Goal: Task Accomplishment & Management: Complete application form

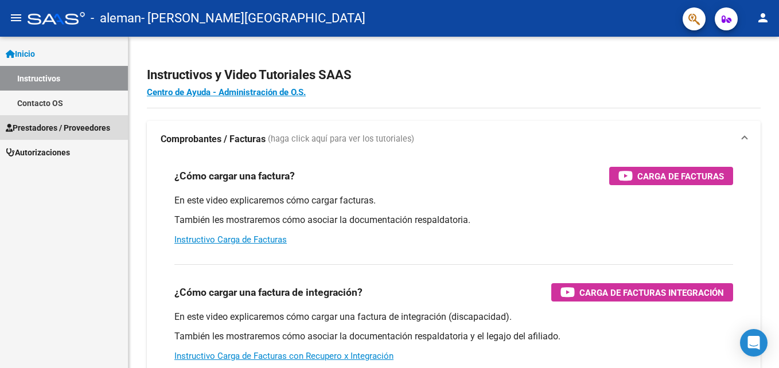
click at [93, 126] on span "Prestadores / Proveedores" at bounding box center [58, 128] width 104 height 13
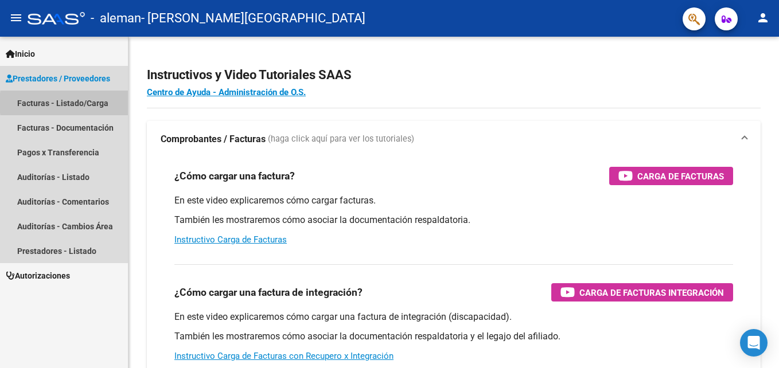
click at [93, 103] on link "Facturas - Listado/Carga" at bounding box center [64, 103] width 128 height 25
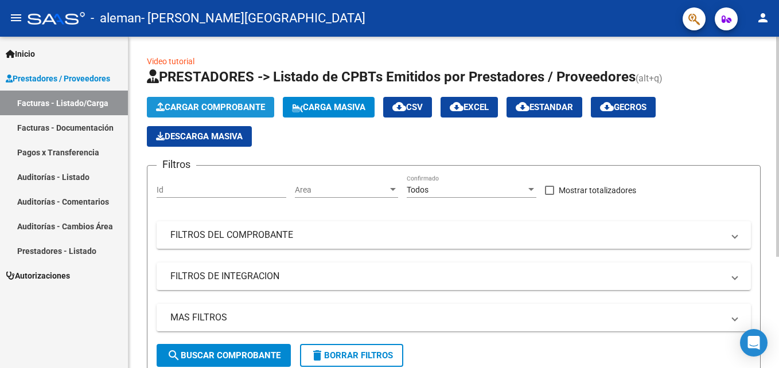
click at [206, 104] on span "Cargar Comprobante" at bounding box center [210, 107] width 109 height 10
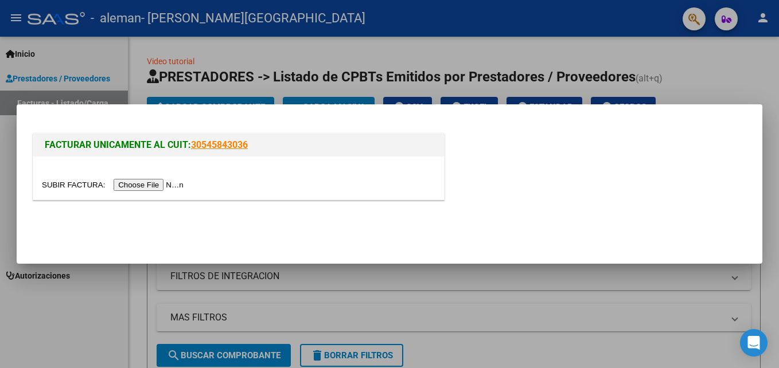
click at [150, 186] on input "file" at bounding box center [114, 185] width 145 height 12
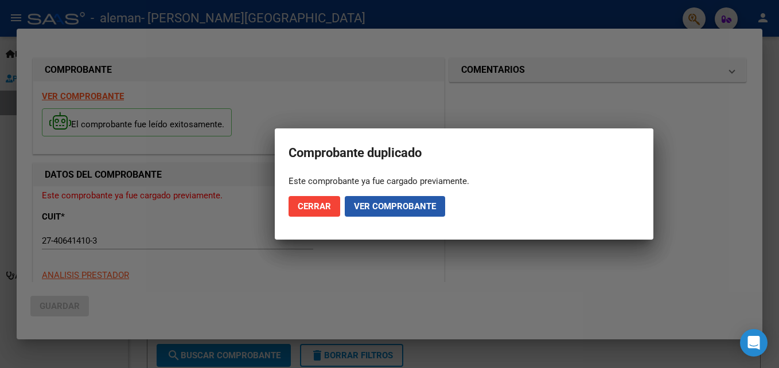
click at [368, 203] on span "Ver comprobante" at bounding box center [395, 206] width 82 height 10
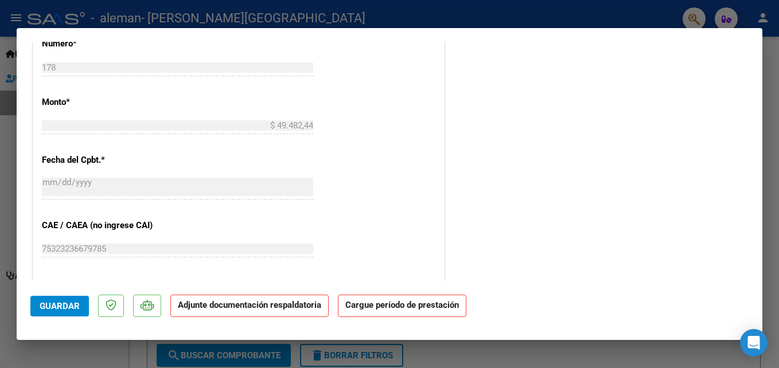
scroll to position [767, 0]
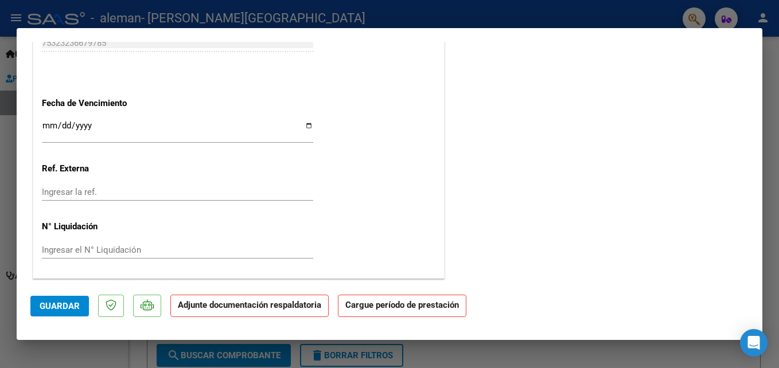
click at [312, 309] on strong "Adjunte documentación respaldatoria" at bounding box center [249, 305] width 143 height 10
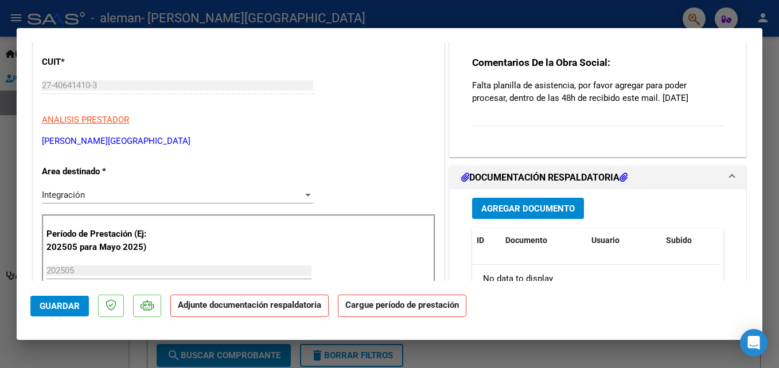
scroll to position [130, 0]
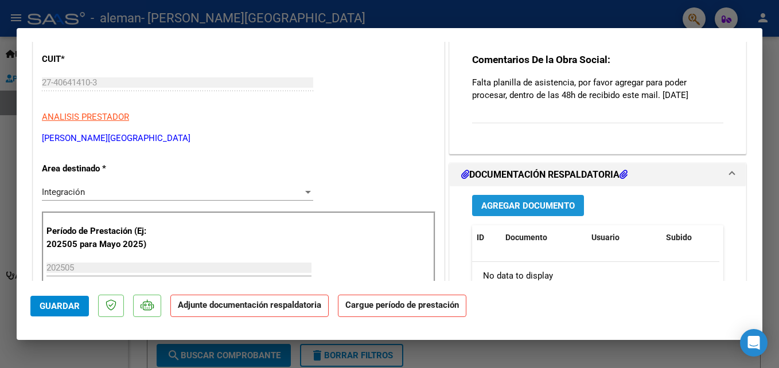
click at [551, 212] on button "Agregar Documento" at bounding box center [528, 205] width 112 height 21
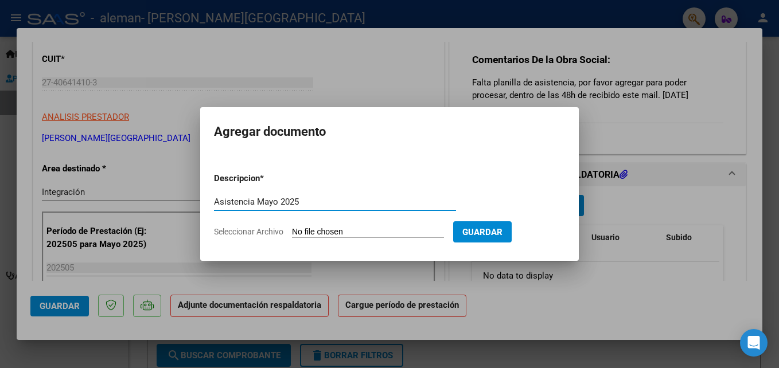
type input "Asistencia Mayo 2025"
click at [391, 234] on input "Seleccionar Archivo" at bounding box center [368, 232] width 152 height 11
type input "C:\fakepath\Planilla Mayo Balta 2025.pdf"
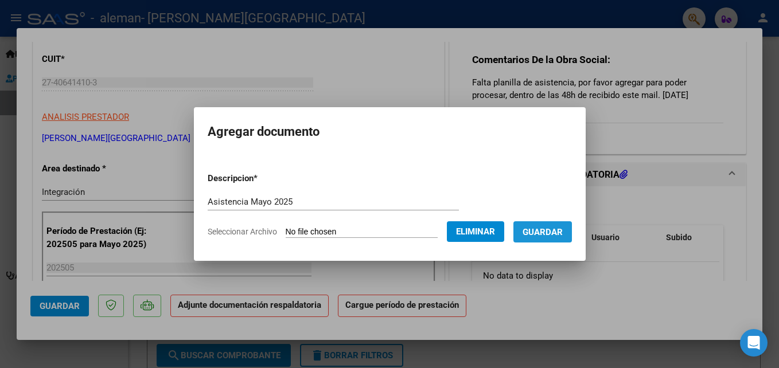
click at [563, 229] on span "Guardar" at bounding box center [543, 232] width 40 height 10
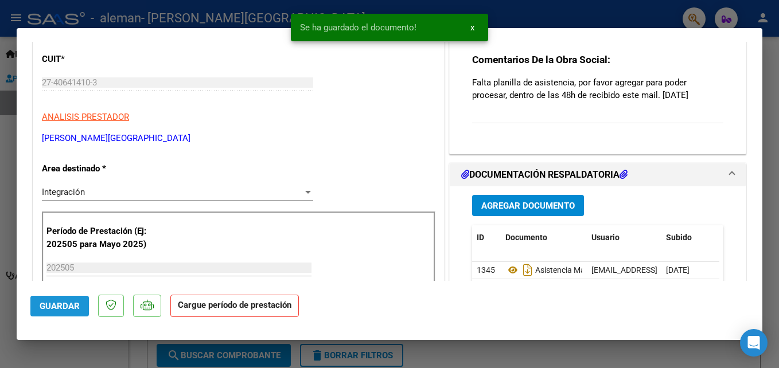
click at [76, 306] on span "Guardar" at bounding box center [60, 306] width 40 height 10
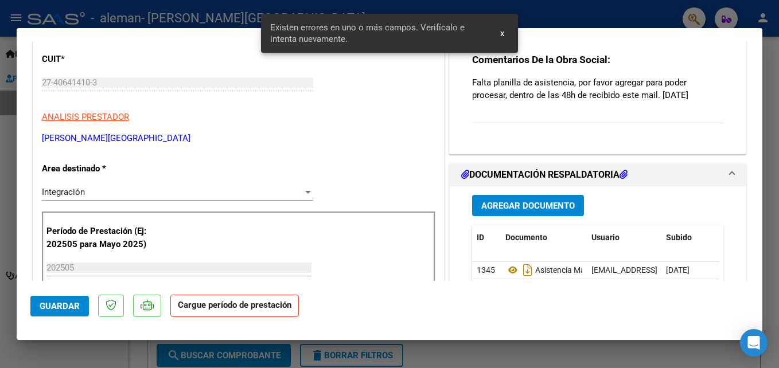
scroll to position [225, 0]
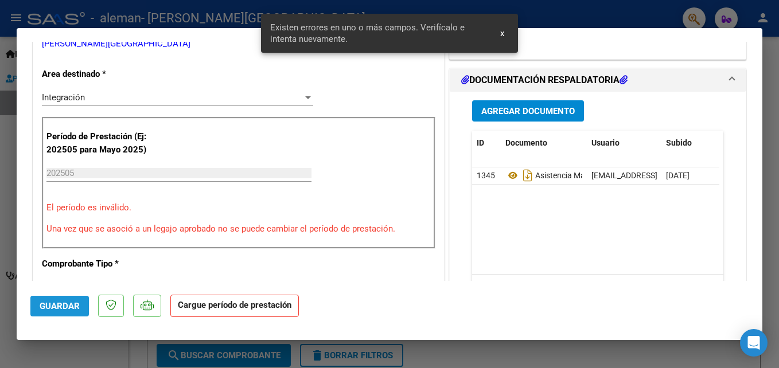
click at [76, 306] on span "Guardar" at bounding box center [60, 306] width 40 height 10
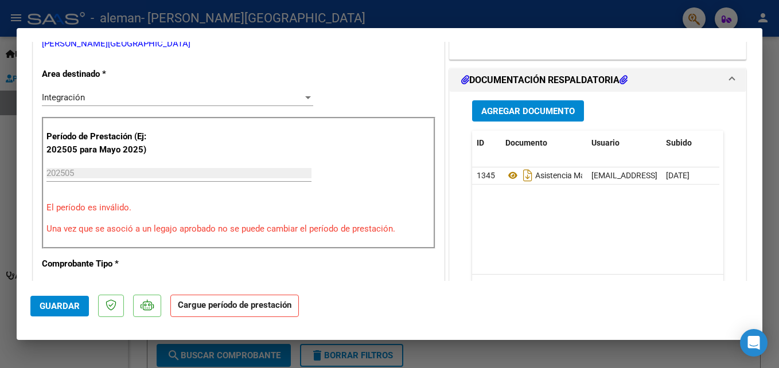
click at [281, 305] on strong "Cargue período de prestación" at bounding box center [234, 306] width 129 height 22
click at [149, 175] on input "202505" at bounding box center [178, 173] width 265 height 10
click at [765, 157] on div at bounding box center [389, 184] width 779 height 368
type input "$ 0,00"
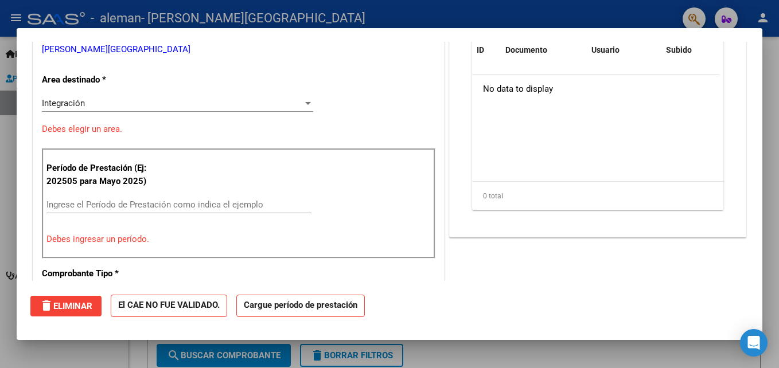
scroll to position [0, 0]
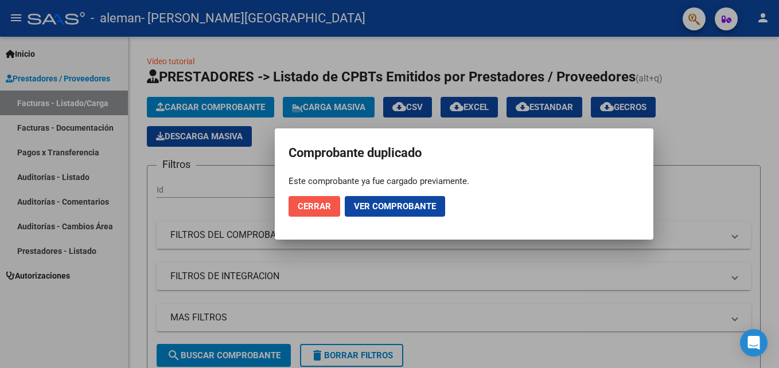
click at [320, 203] on span "Cerrar" at bounding box center [314, 206] width 33 height 10
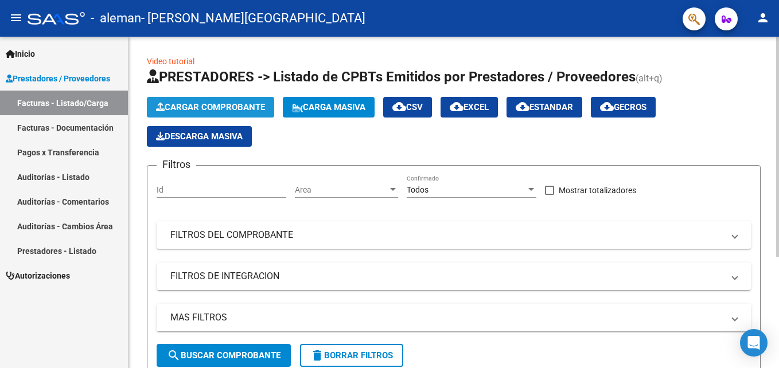
click at [235, 102] on button "Cargar Comprobante" at bounding box center [210, 107] width 127 height 21
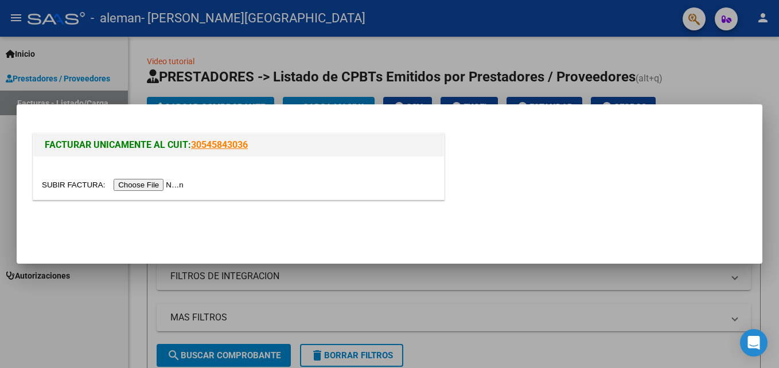
click at [151, 181] on input "file" at bounding box center [114, 185] width 145 height 12
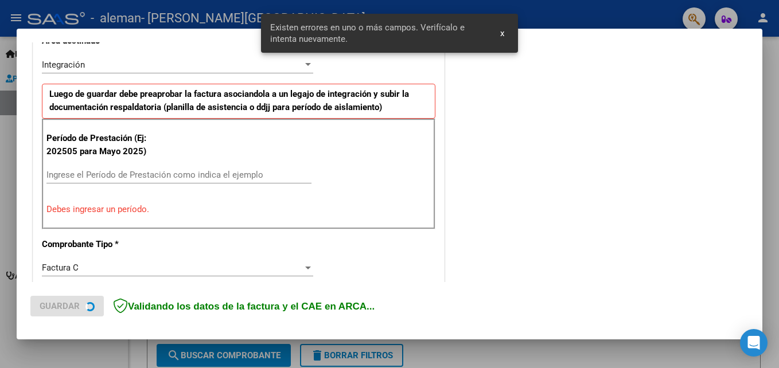
scroll to position [280, 0]
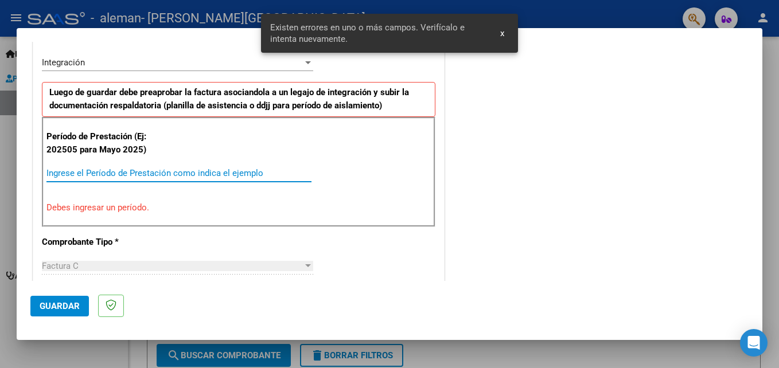
click at [112, 171] on input "Ingrese el Período de Prestación como indica el ejemplo" at bounding box center [178, 173] width 265 height 10
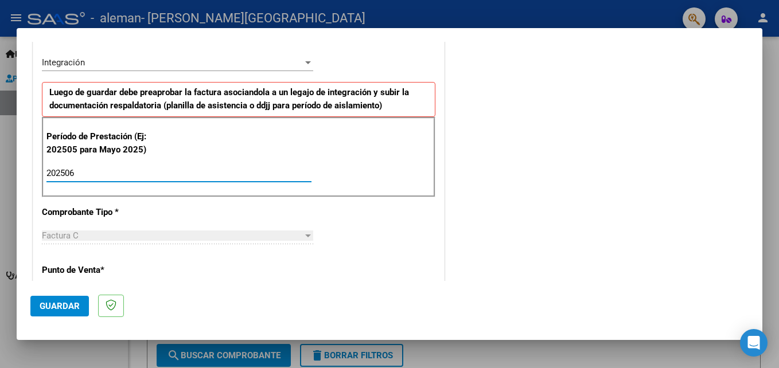
type input "202506"
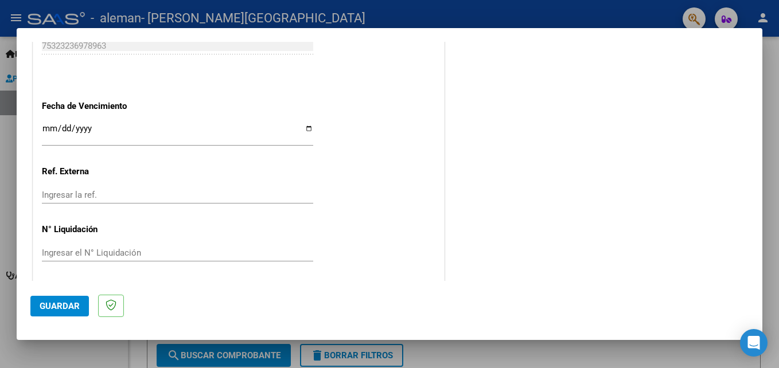
scroll to position [770, 0]
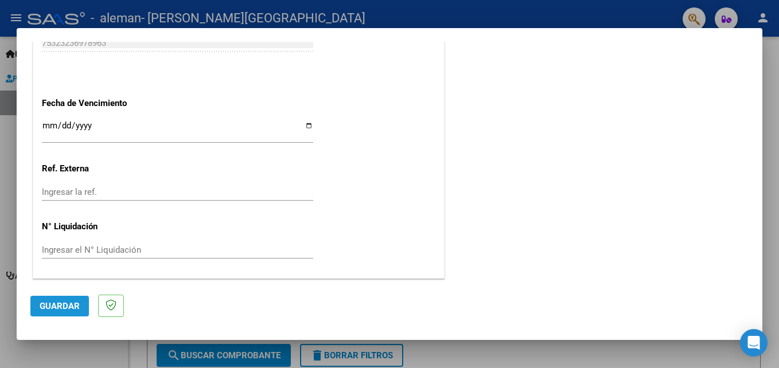
click at [65, 301] on span "Guardar" at bounding box center [60, 306] width 40 height 10
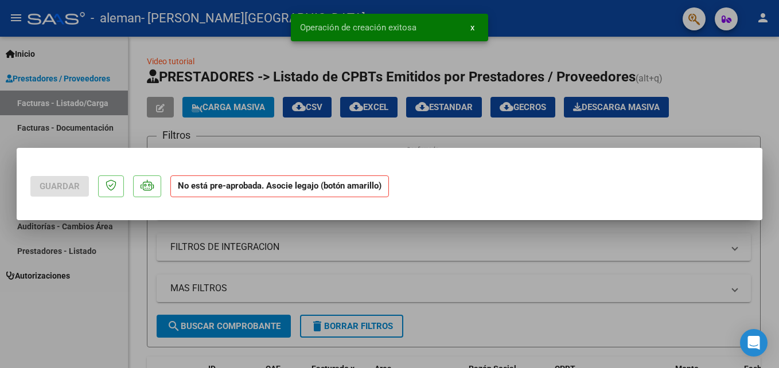
scroll to position [0, 0]
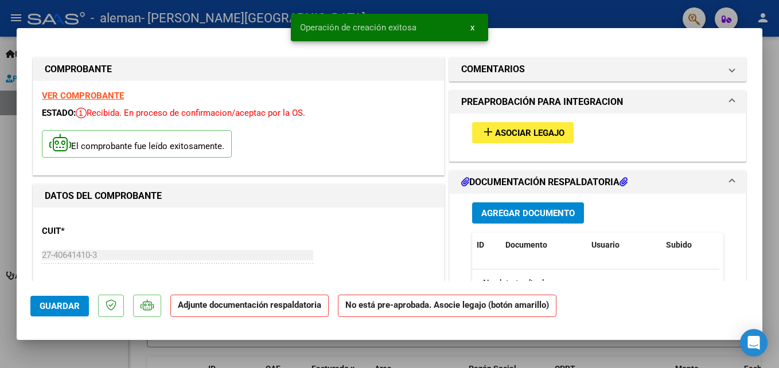
click at [542, 136] on span "Asociar Legajo" at bounding box center [529, 133] width 69 height 10
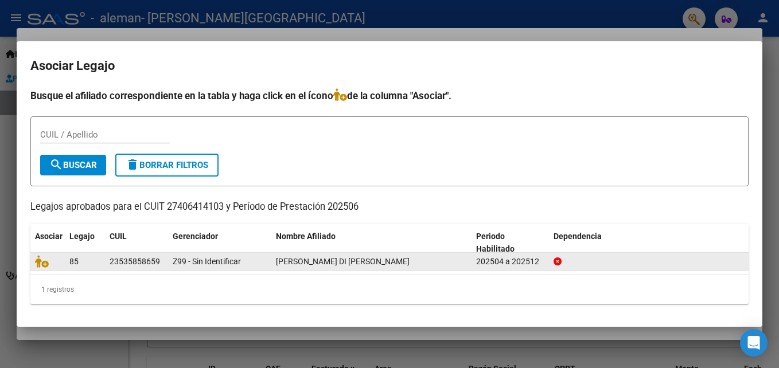
click at [303, 260] on span "GONZALEZ DI MARCO BALTAZAR AARON" at bounding box center [343, 261] width 134 height 9
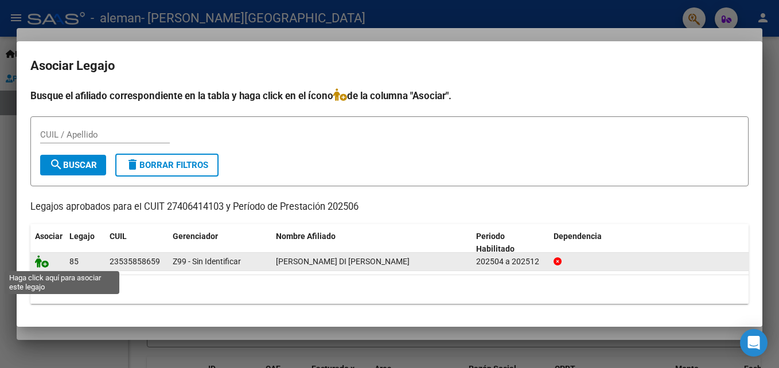
click at [41, 260] on icon at bounding box center [42, 261] width 14 height 13
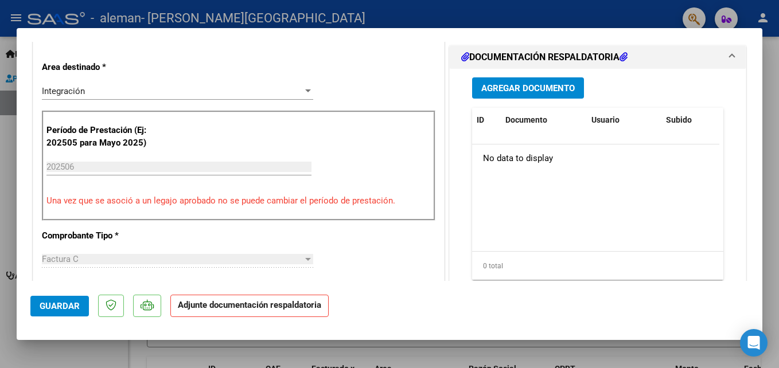
scroll to position [277, 0]
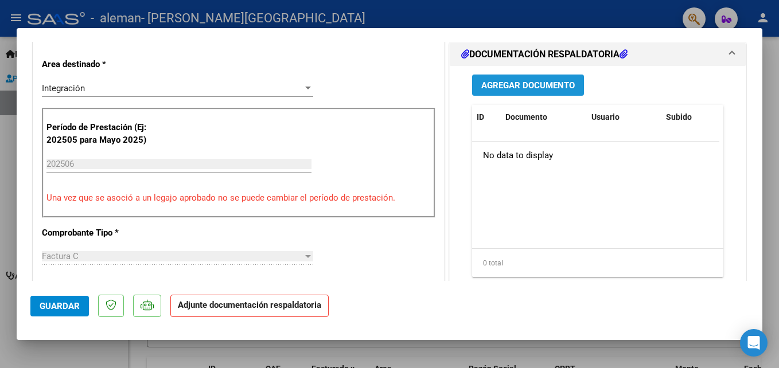
click at [538, 91] on span "Agregar Documento" at bounding box center [528, 85] width 94 height 10
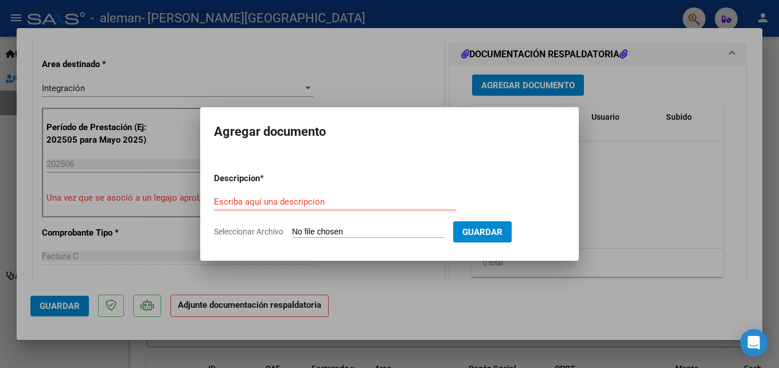
click at [357, 228] on input "Seleccionar Archivo" at bounding box center [368, 232] width 152 height 11
type input "C:\fakepath\Planilla de Asistencia Junio 2025 Blata.pdf"
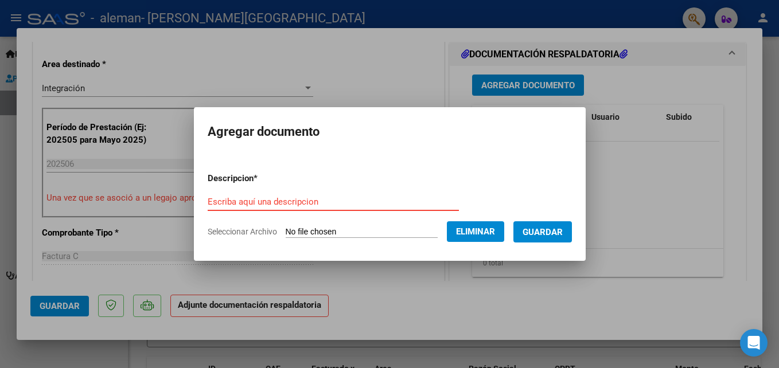
click at [341, 207] on input "Escriba aquí una descripcion" at bounding box center [333, 202] width 251 height 10
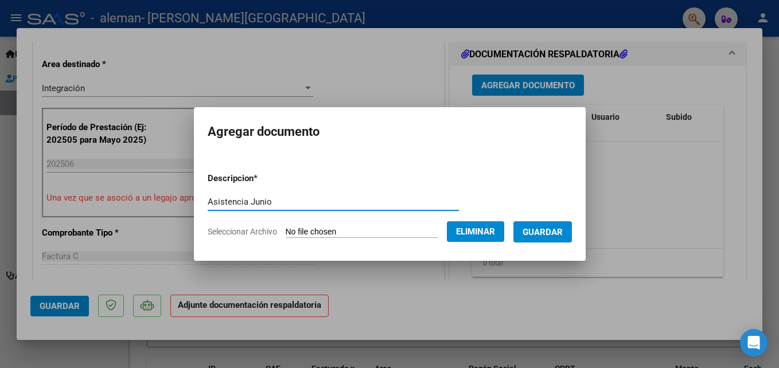
type input "Asistencia Junio"
click at [555, 234] on span "Guardar" at bounding box center [543, 232] width 40 height 10
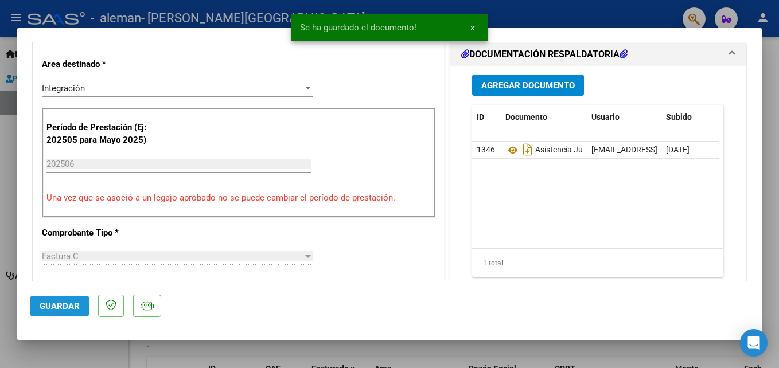
click at [65, 312] on button "Guardar" at bounding box center [59, 306] width 59 height 21
click at [775, 84] on div at bounding box center [389, 184] width 779 height 368
type input "$ 0,00"
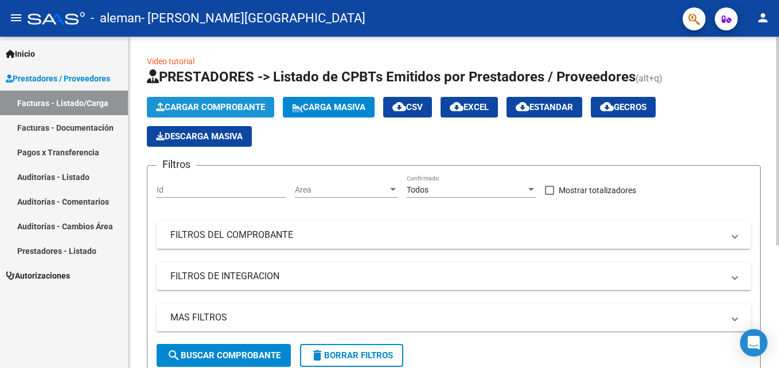
click at [182, 106] on span "Cargar Comprobante" at bounding box center [210, 107] width 109 height 10
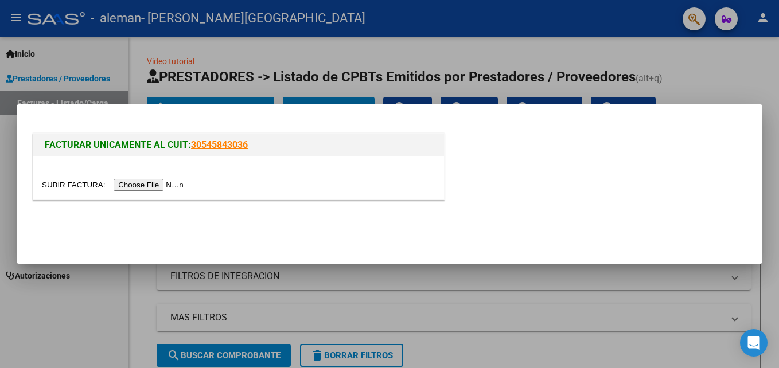
click at [122, 185] on input "file" at bounding box center [114, 185] width 145 height 12
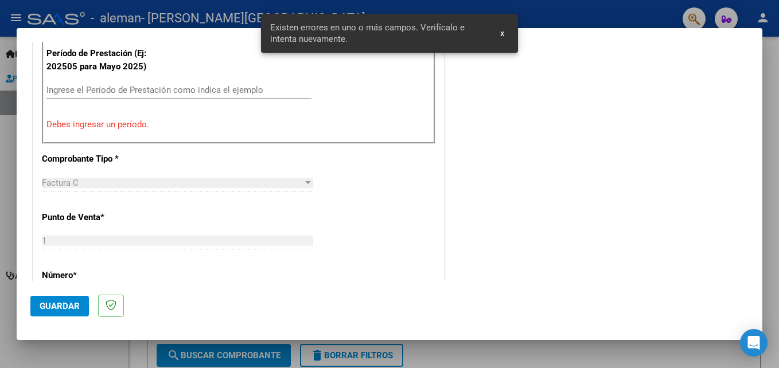
scroll to position [306, 0]
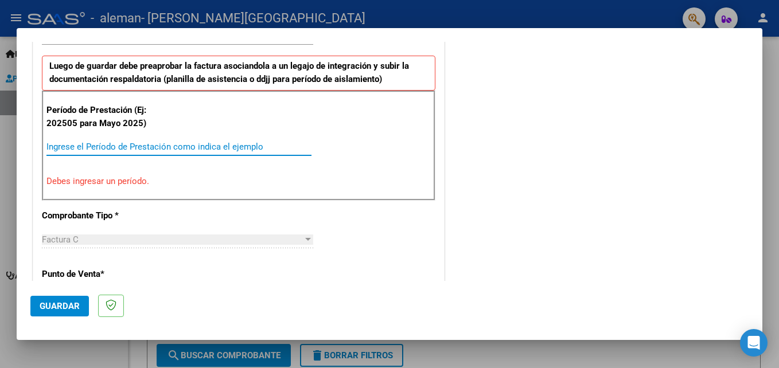
click at [203, 146] on input "Ingrese el Período de Prestación como indica el ejemplo" at bounding box center [178, 147] width 265 height 10
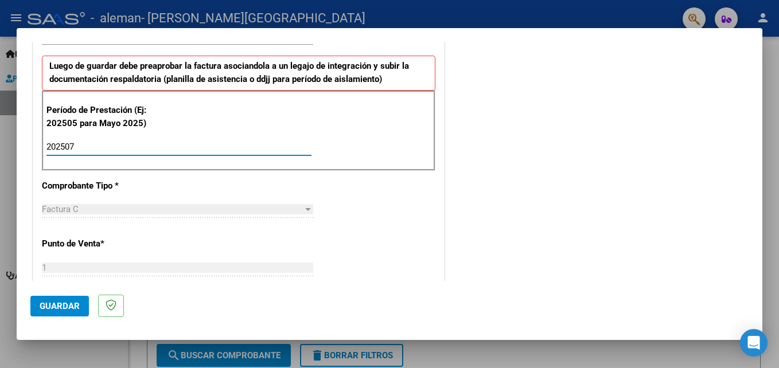
type input "202507"
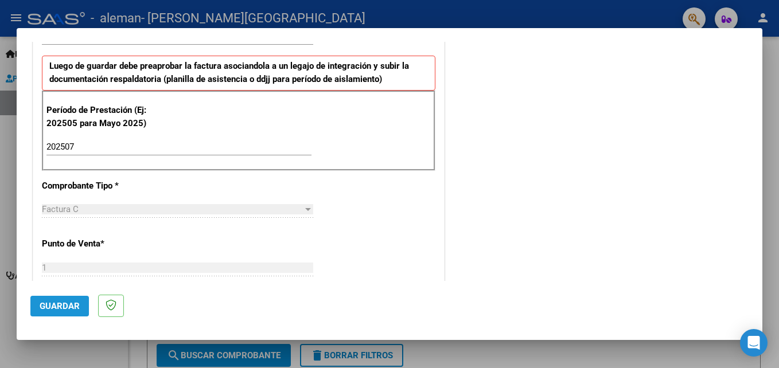
click at [65, 309] on span "Guardar" at bounding box center [60, 306] width 40 height 10
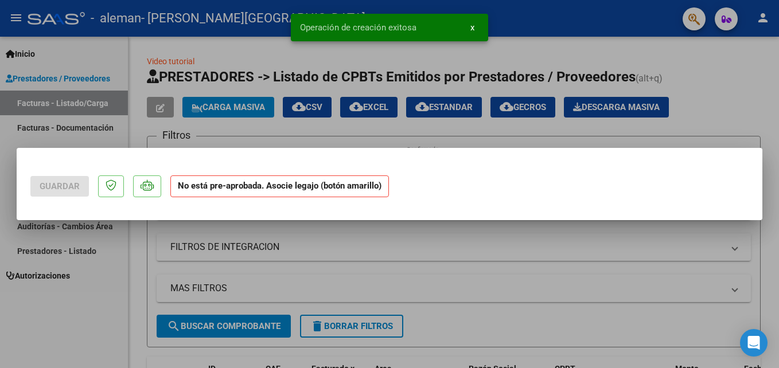
scroll to position [0, 0]
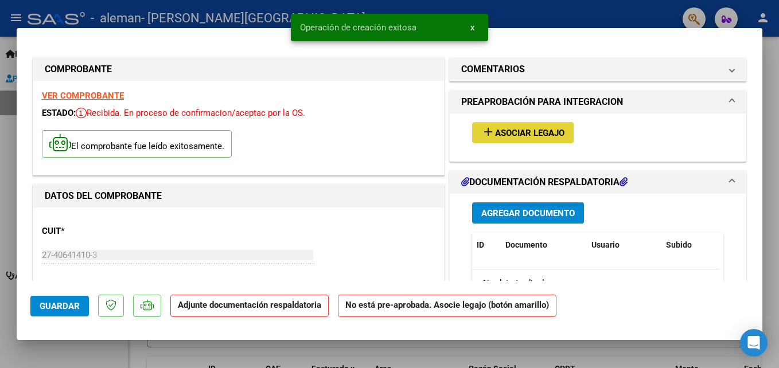
click at [511, 137] on span "Asociar Legajo" at bounding box center [529, 133] width 69 height 10
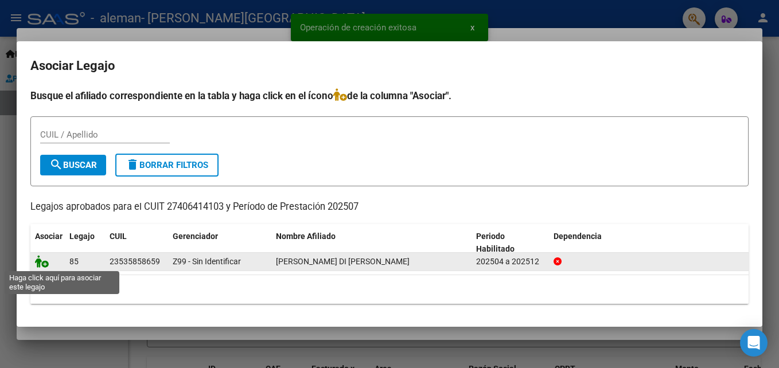
click at [45, 264] on icon at bounding box center [42, 261] width 14 height 13
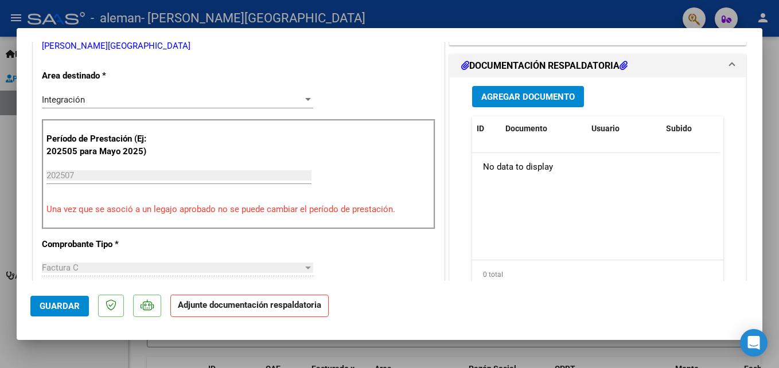
scroll to position [282, 0]
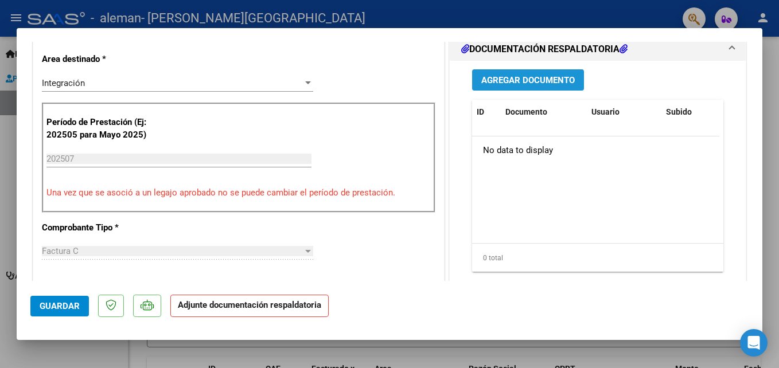
click at [548, 91] on button "Agregar Documento" at bounding box center [528, 79] width 112 height 21
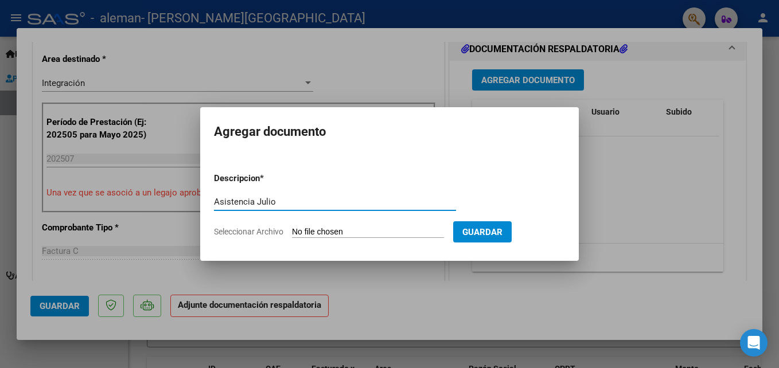
type input "Asistencia Julio"
click at [435, 232] on input "Seleccionar Archivo" at bounding box center [368, 232] width 152 height 11
type input "C:\fakepath\Planilla de Asistencia Julio 2025 Balta.pdf"
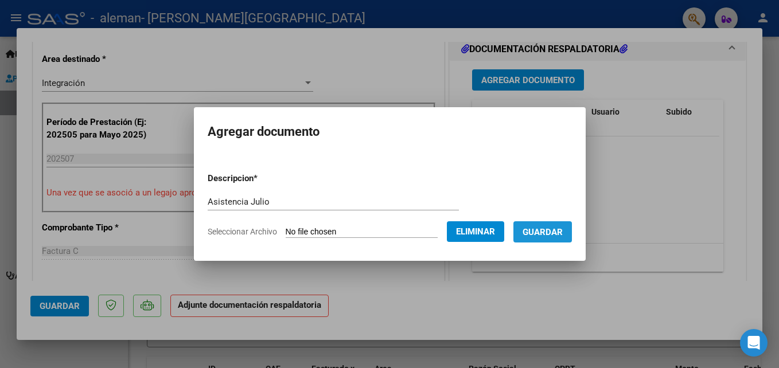
click at [559, 240] on button "Guardar" at bounding box center [542, 231] width 59 height 21
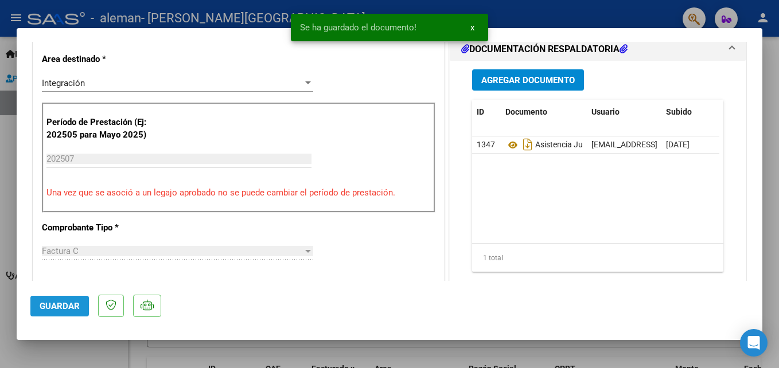
click at [65, 306] on span "Guardar" at bounding box center [60, 306] width 40 height 10
click at [772, 84] on div at bounding box center [389, 184] width 779 height 368
type input "$ 0,00"
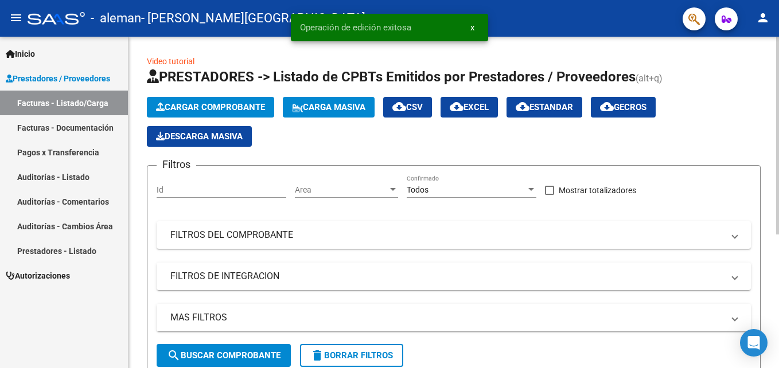
click at [212, 107] on span "Cargar Comprobante" at bounding box center [210, 107] width 109 height 10
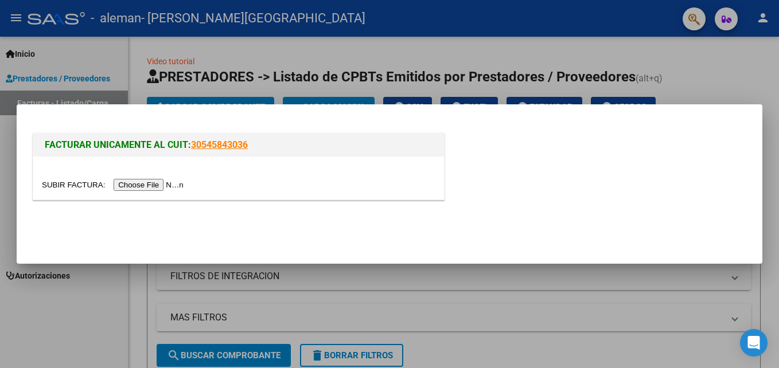
click at [154, 186] on input "file" at bounding box center [114, 185] width 145 height 12
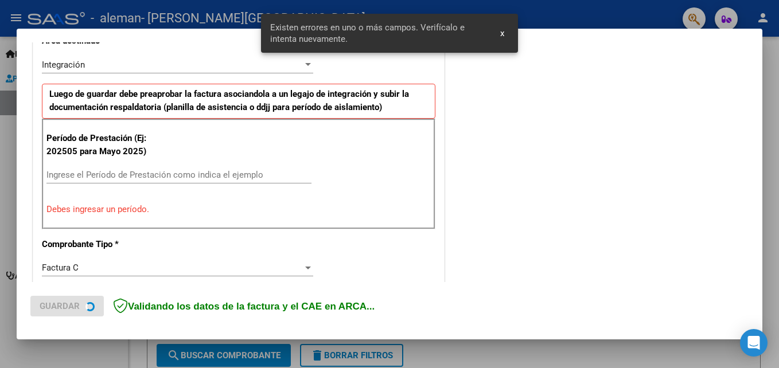
scroll to position [280, 0]
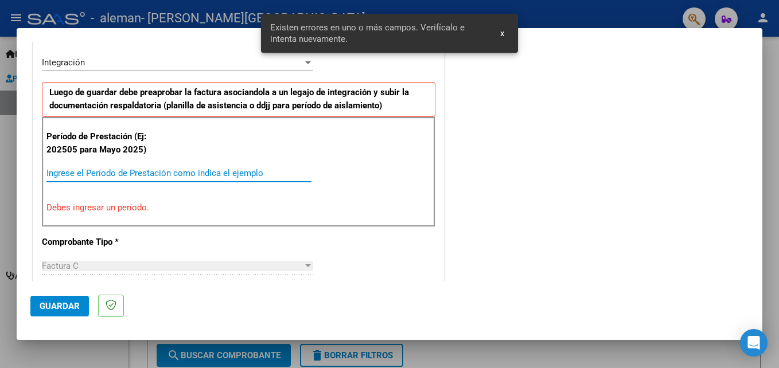
click at [286, 177] on input "Ingrese el Período de Prestación como indica el ejemplo" at bounding box center [178, 173] width 265 height 10
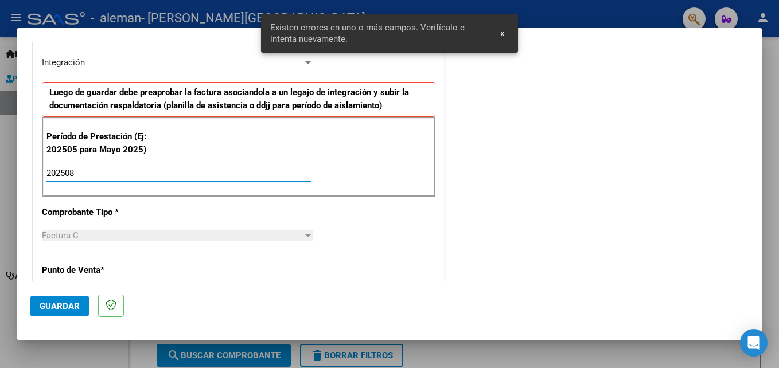
type input "202508"
click at [402, 250] on div "CUIT * 27-40641410-3 Ingresar CUIT ANALISIS PRESTADOR GONZALEZ PASUT FLORENCIA …" at bounding box center [238, 337] width 411 height 863
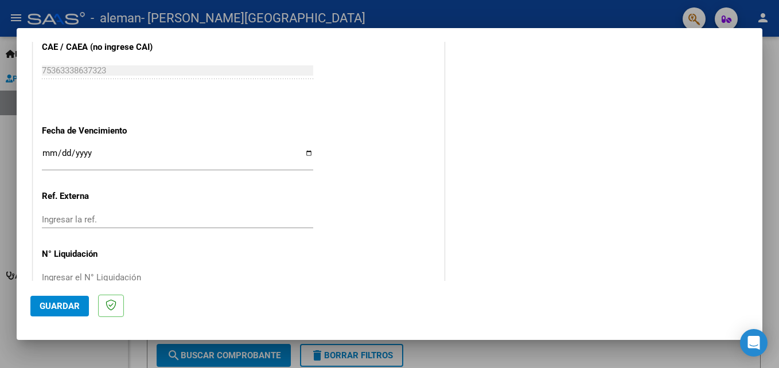
scroll to position [770, 0]
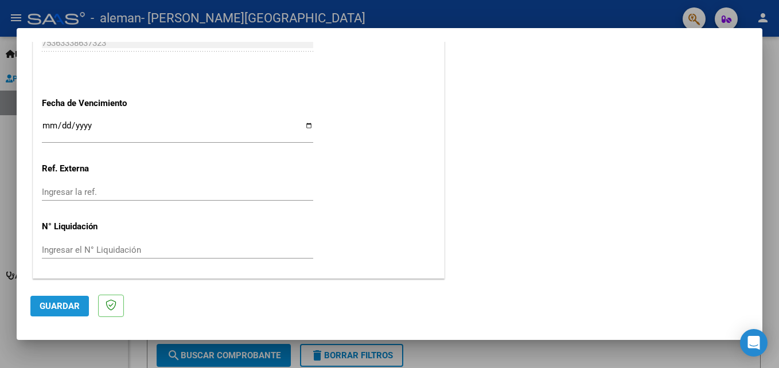
click at [59, 307] on span "Guardar" at bounding box center [60, 306] width 40 height 10
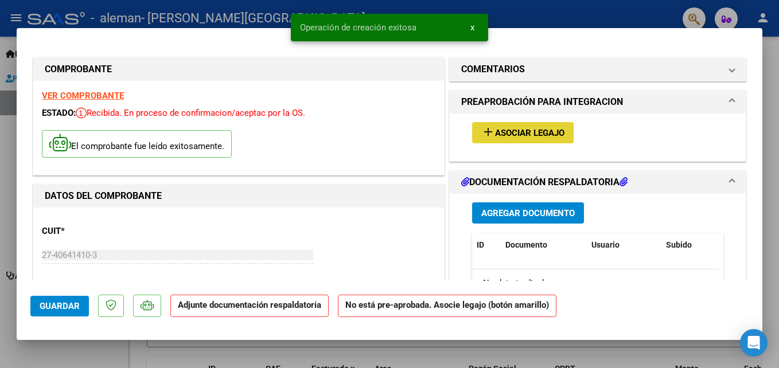
click at [499, 133] on span "Asociar Legajo" at bounding box center [529, 133] width 69 height 10
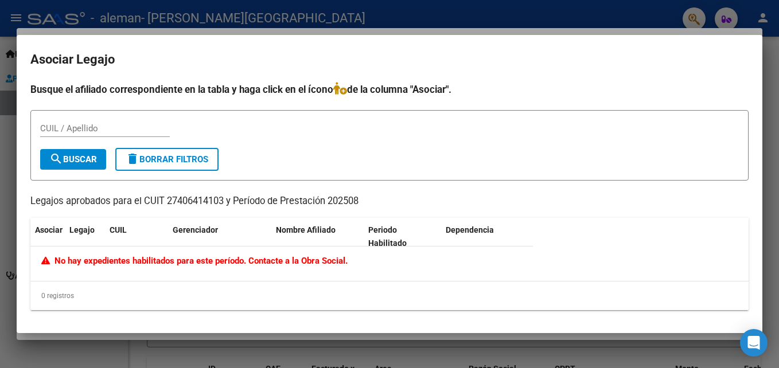
click at [773, 57] on div at bounding box center [389, 184] width 779 height 368
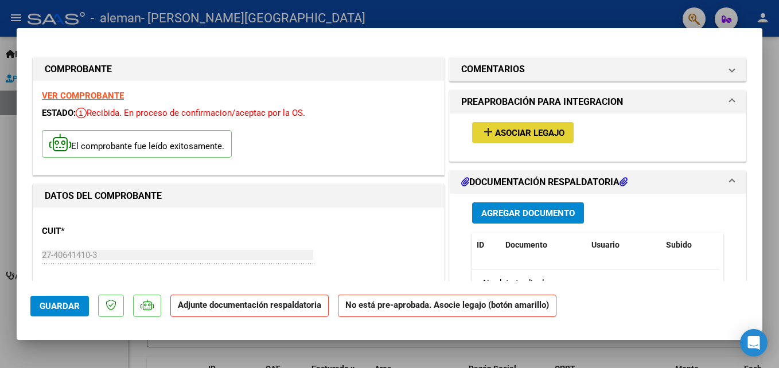
click at [523, 137] on span "Asociar Legajo" at bounding box center [529, 133] width 69 height 10
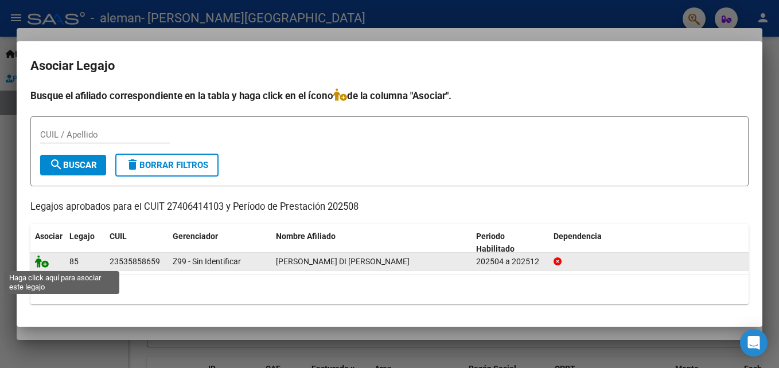
click at [41, 261] on icon at bounding box center [42, 261] width 14 height 13
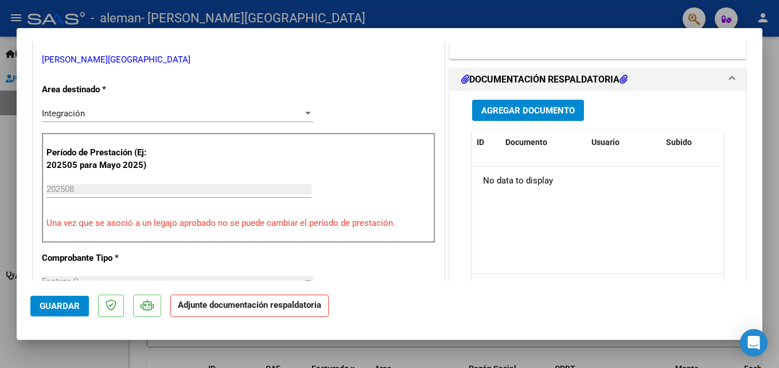
scroll to position [243, 0]
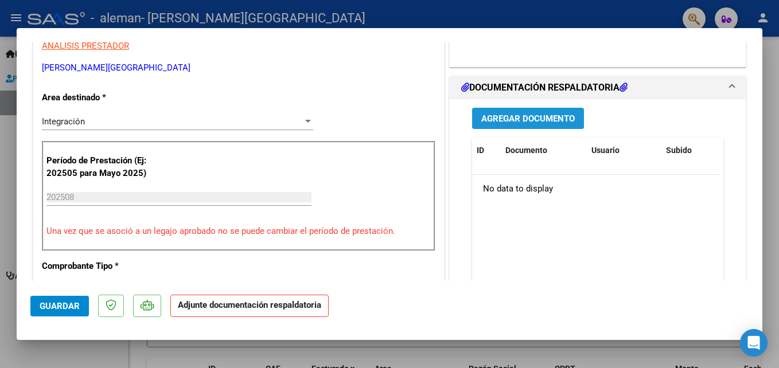
click at [481, 124] on span "Agregar Documento" at bounding box center [528, 119] width 94 height 10
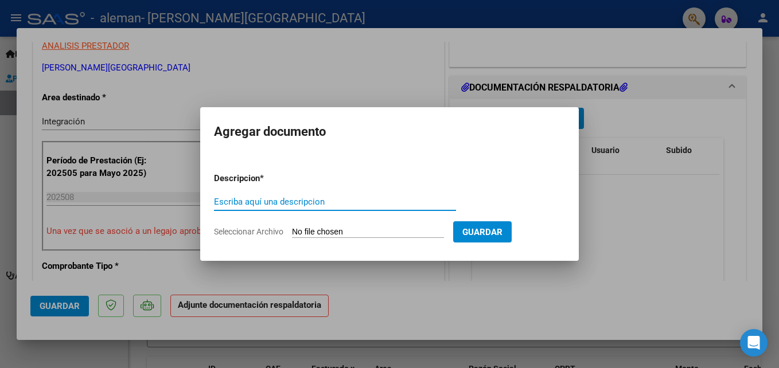
type input "S"
type input "Asistencia AGosto"
click at [430, 235] on input "Seleccionar Archivo" at bounding box center [368, 232] width 152 height 11
type input "C:\fakepath\Planilla de Asistencia Agosto 2025 Blata.pdf"
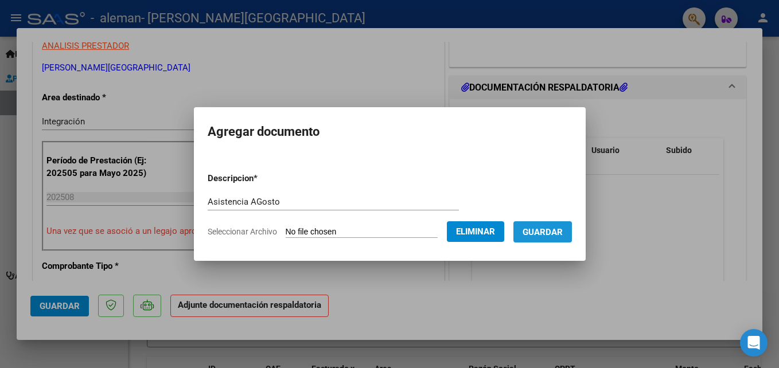
click at [555, 233] on span "Guardar" at bounding box center [543, 232] width 40 height 10
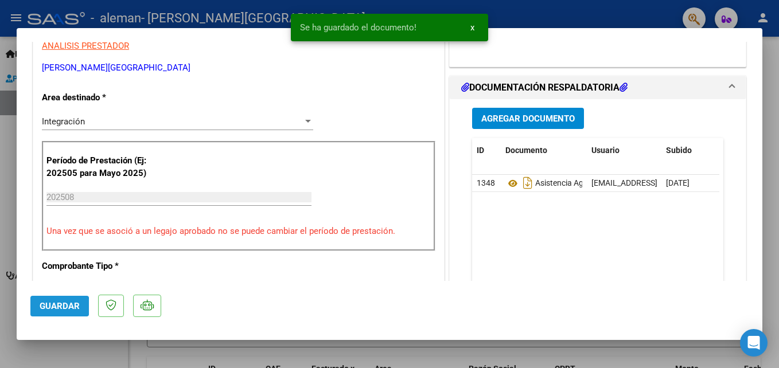
click at [43, 307] on span "Guardar" at bounding box center [60, 306] width 40 height 10
click at [771, 58] on div at bounding box center [389, 184] width 779 height 368
type input "$ 0,00"
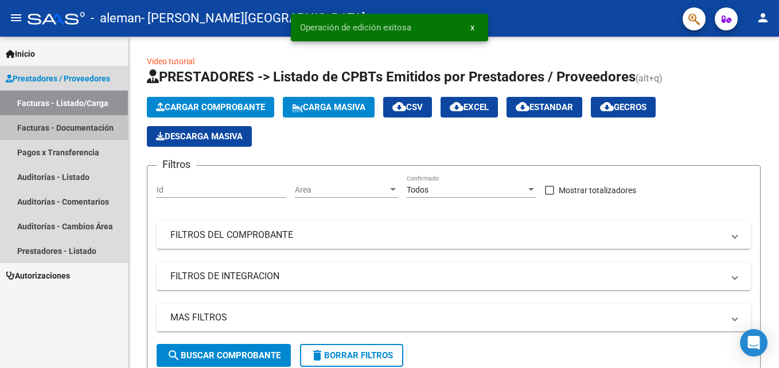
click at [31, 132] on link "Facturas - Documentación" at bounding box center [64, 127] width 128 height 25
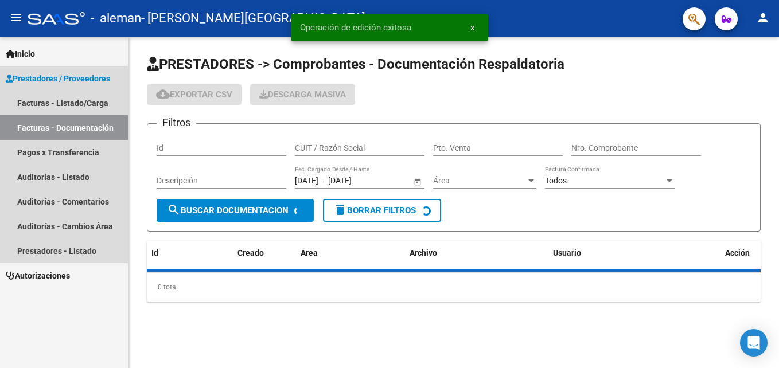
click at [31, 132] on link "Facturas - Documentación" at bounding box center [64, 127] width 128 height 25
